Goal: Task Accomplishment & Management: Use online tool/utility

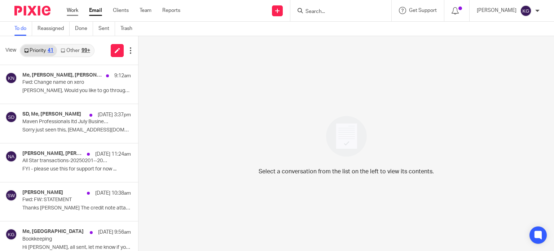
click at [71, 8] on link "Work" at bounding box center [73, 10] width 12 height 7
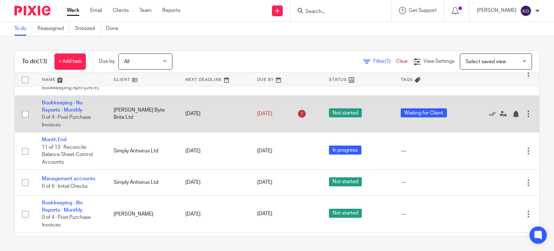
scroll to position [72, 0]
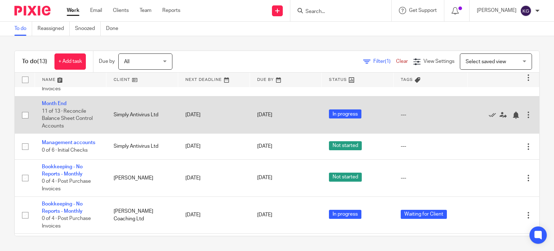
click at [57, 109] on td "Month End 11 of 13 · Reconcile Balance Sheet Control Accounts" at bounding box center [71, 114] width 72 height 37
click at [57, 106] on link "Month End" at bounding box center [54, 103] width 25 height 5
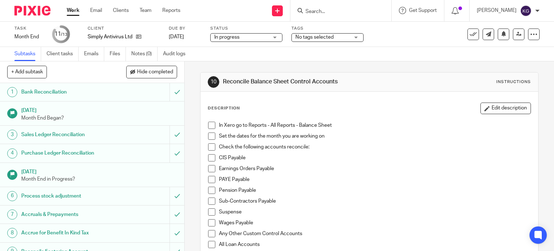
scroll to position [91, 0]
